Goal: Book appointment/travel/reservation

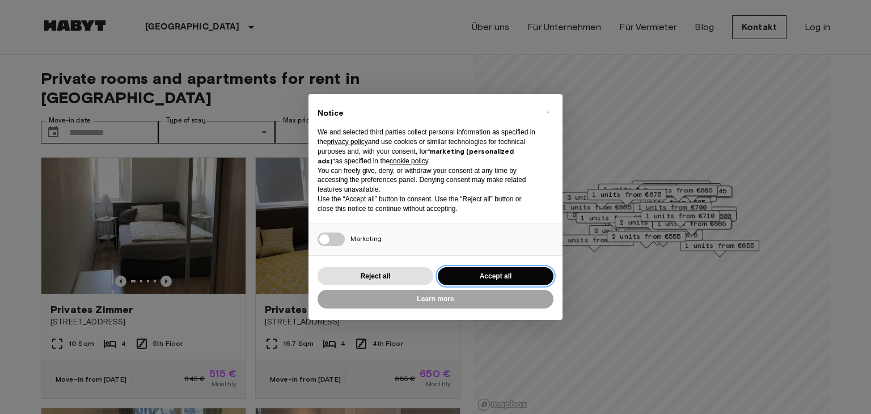
click at [483, 269] on button "Accept all" at bounding box center [496, 276] width 116 height 19
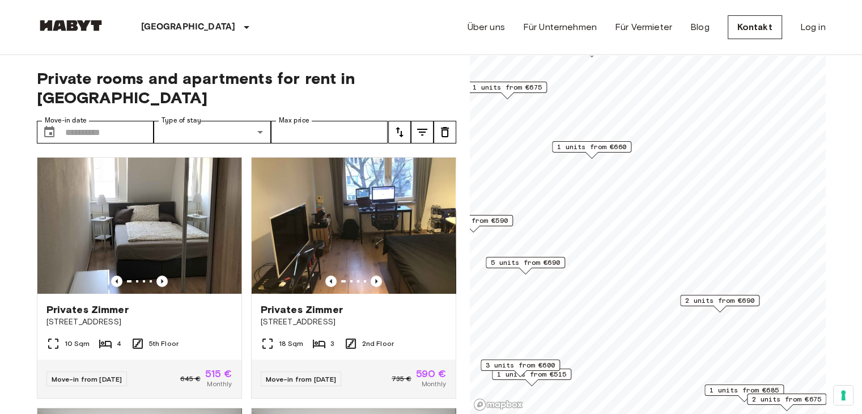
click at [500, 222] on span "2 units from €590" at bounding box center [473, 220] width 69 height 10
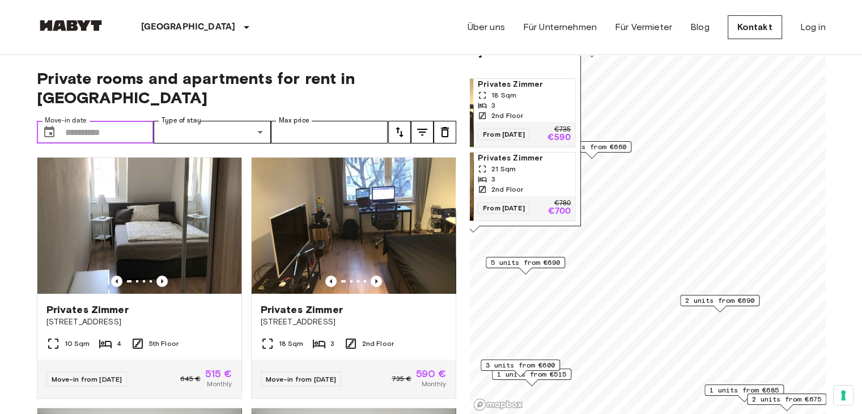
click at [87, 121] on input "Move-in date" at bounding box center [109, 132] width 89 height 23
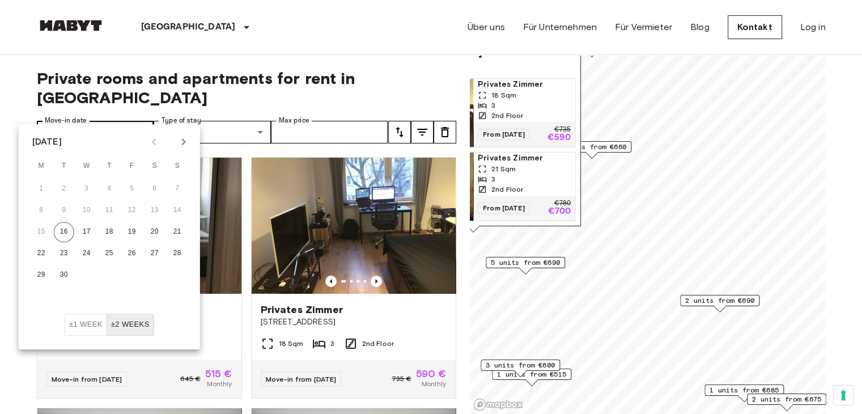
click at [87, 121] on input "Move-in date" at bounding box center [109, 132] width 89 height 23
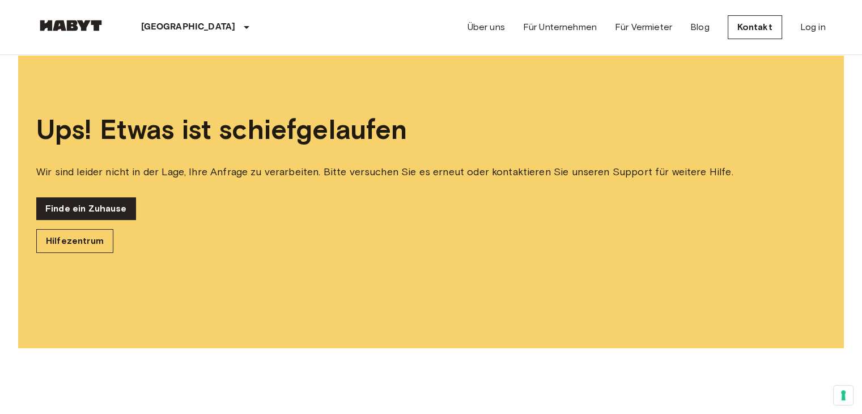
scroll to position [57, 0]
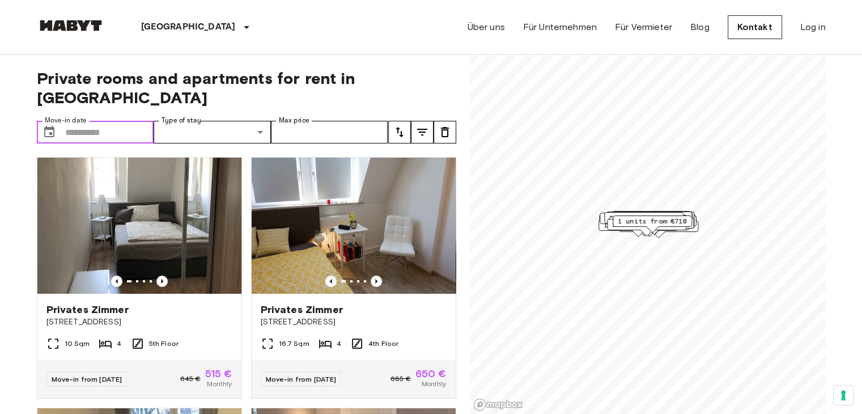
click at [65, 121] on input "Move-in date" at bounding box center [109, 132] width 89 height 23
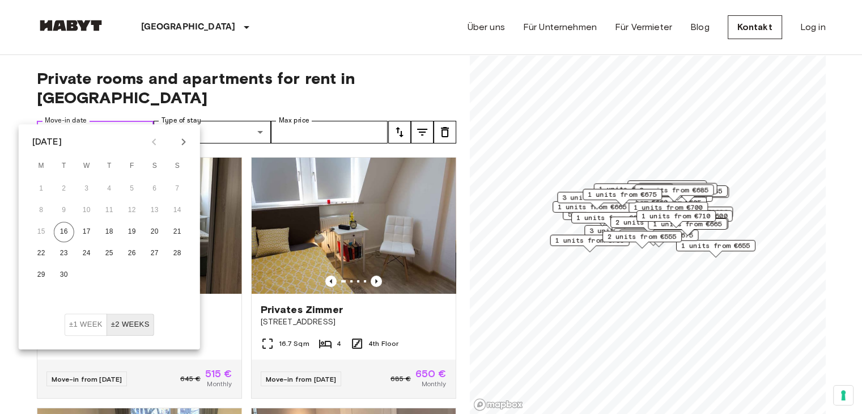
drag, startPoint x: 65, startPoint y: 112, endPoint x: 184, endPoint y: 146, distance: 124.0
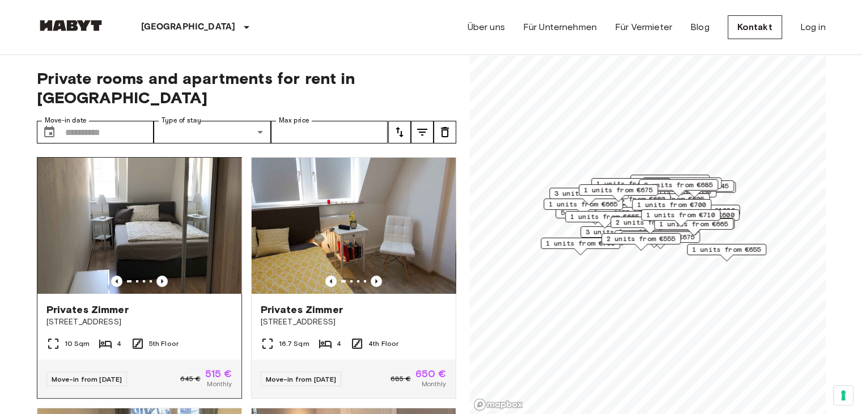
click at [184, 158] on img at bounding box center [139, 226] width 204 height 136
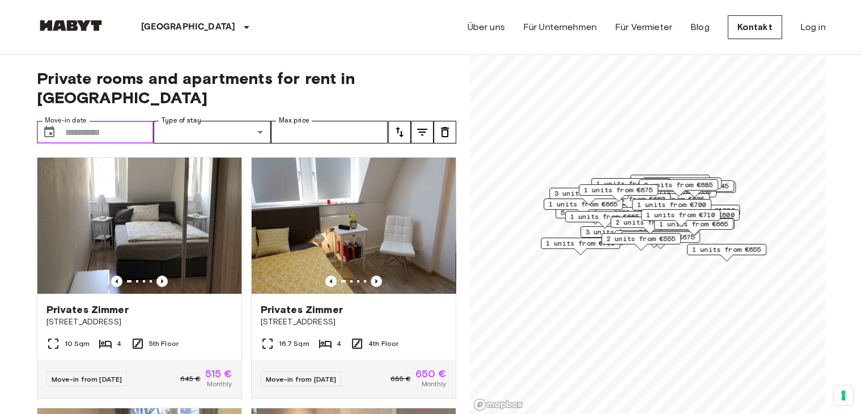
click at [131, 121] on input "Move-in date" at bounding box center [109, 132] width 89 height 23
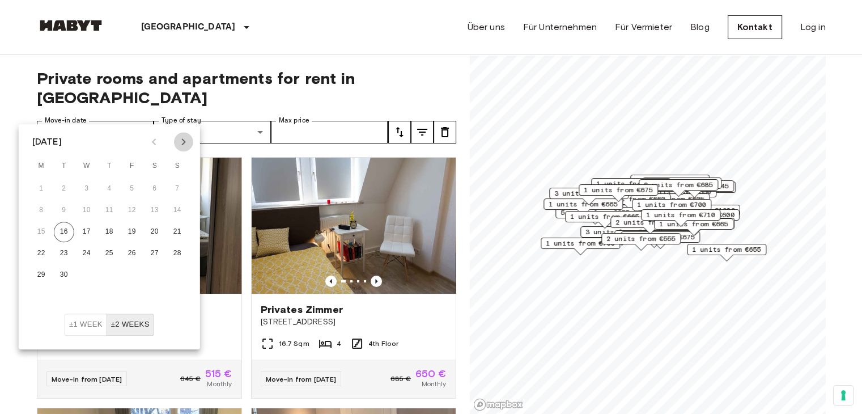
click at [175, 139] on button "Next month" at bounding box center [183, 141] width 19 height 19
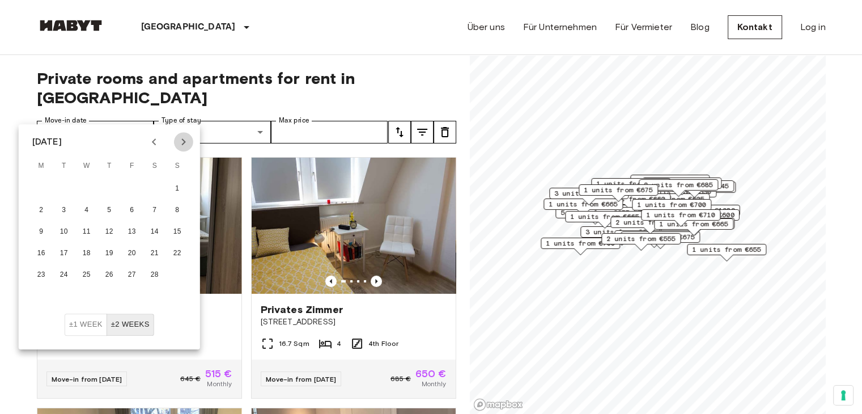
click at [175, 139] on button "Next month" at bounding box center [183, 141] width 19 height 19
click at [161, 139] on button "Previous month" at bounding box center [154, 141] width 19 height 19
click at [177, 186] on button "1" at bounding box center [177, 189] width 20 height 20
type input "**********"
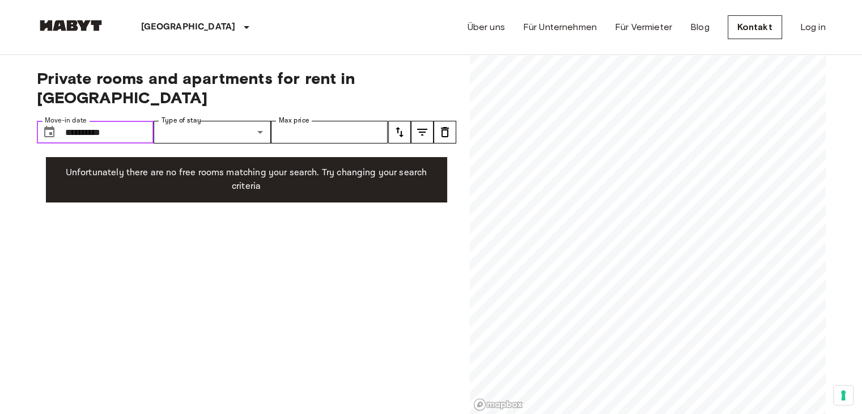
click at [120, 121] on input "**********" at bounding box center [109, 132] width 89 height 23
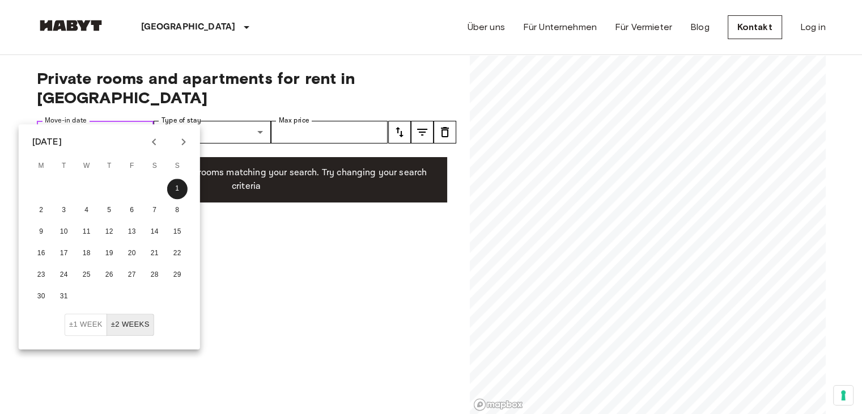
click at [120, 121] on input "**********" at bounding box center [109, 132] width 89 height 23
